Goal: Check status

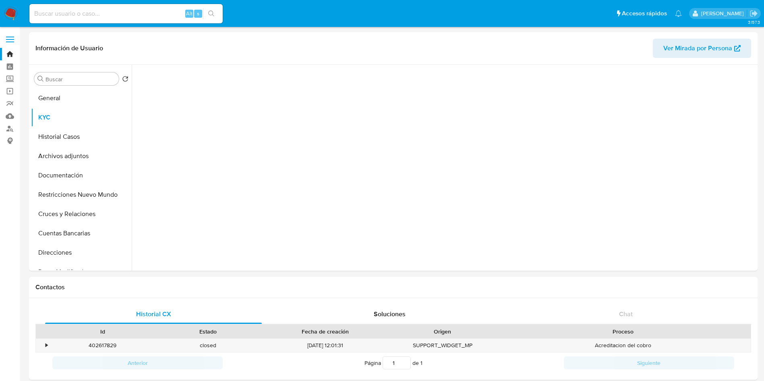
select select "10"
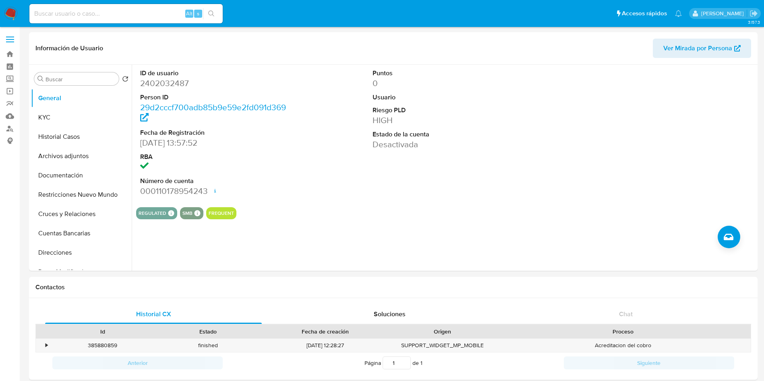
select select "10"
click at [57, 112] on button "KYC" at bounding box center [78, 117] width 94 height 19
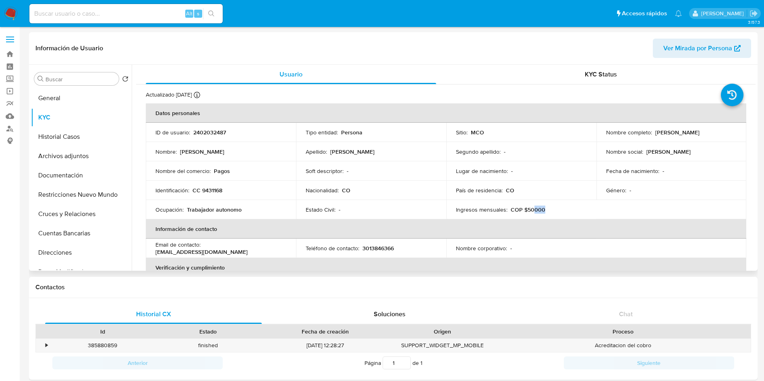
drag, startPoint x: 547, startPoint y: 209, endPoint x: 531, endPoint y: 210, distance: 15.7
click at [531, 210] on div "Ingresos mensuales : COP $50000" at bounding box center [521, 209] width 131 height 7
drag, startPoint x: 245, startPoint y: 210, endPoint x: 186, endPoint y: 211, distance: 59.2
click at [186, 211] on div "Ocupación : Trabajador autonomo" at bounding box center [220, 209] width 131 height 7
copy p "Trabajador autonomo"
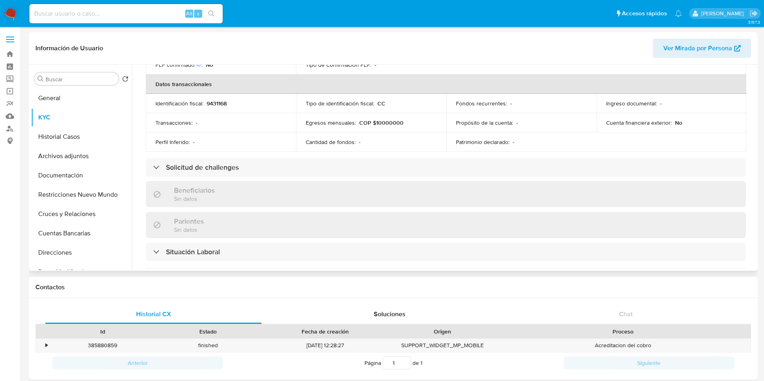
scroll to position [408, 0]
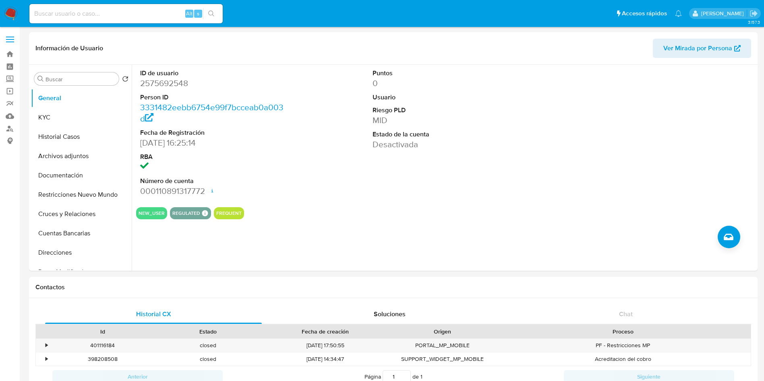
select select "10"
click at [66, 124] on button "KYC" at bounding box center [78, 117] width 94 height 19
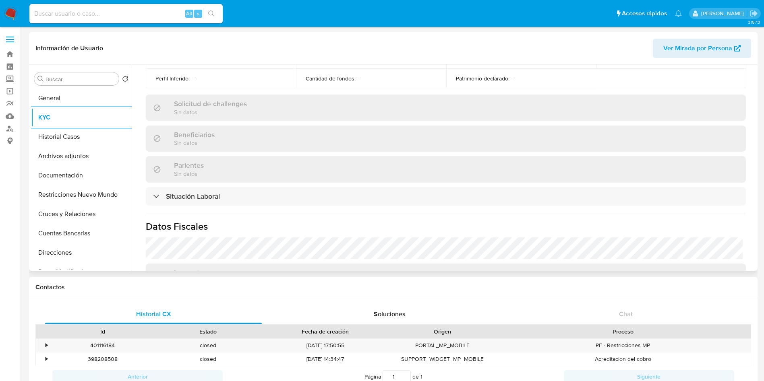
scroll to position [416, 0]
